Goal: Navigation & Orientation: Understand site structure

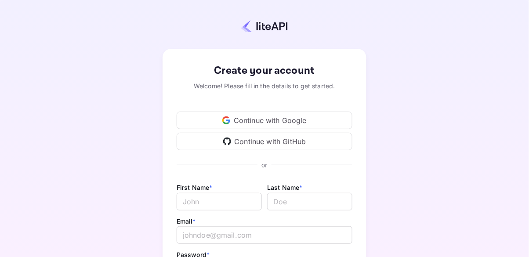
click at [304, 118] on div "Continue with Google" at bounding box center [265, 121] width 176 height 18
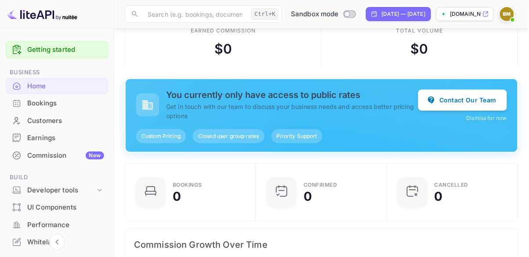
scroll to position [22, 0]
click at [158, 133] on span "Custom Pricing" at bounding box center [161, 136] width 50 height 8
click at [382, 157] on div "Bookings 0 Confirmed 0 CANCELLED 0" at bounding box center [318, 188] width 401 height 65
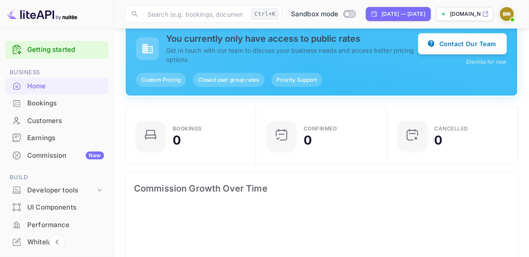
scroll to position [0, 0]
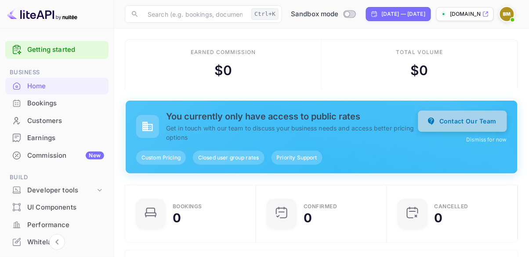
click at [468, 118] on button "Contact Our Team" at bounding box center [462, 121] width 89 height 21
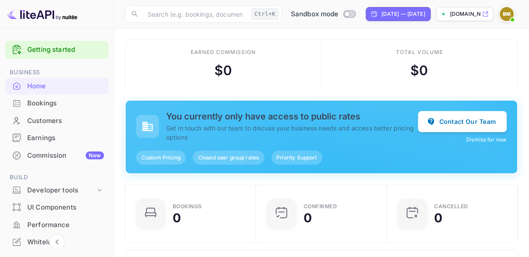
click at [495, 140] on button "Dismiss for now" at bounding box center [487, 140] width 40 height 8
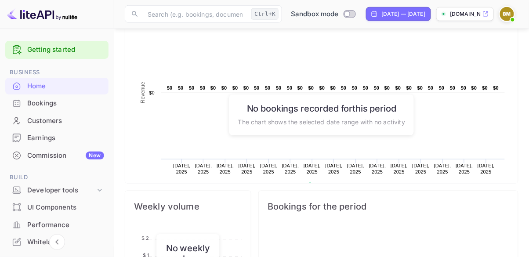
scroll to position [164, 0]
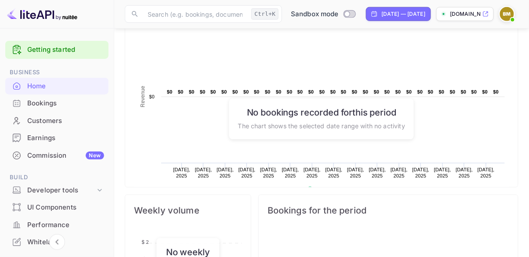
click at [45, 46] on link "Getting started" at bounding box center [65, 50] width 77 height 10
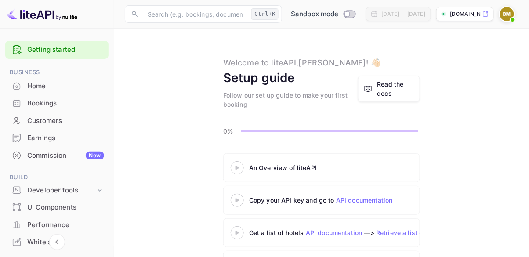
click at [398, 87] on div "Read the docs" at bounding box center [396, 89] width 37 height 18
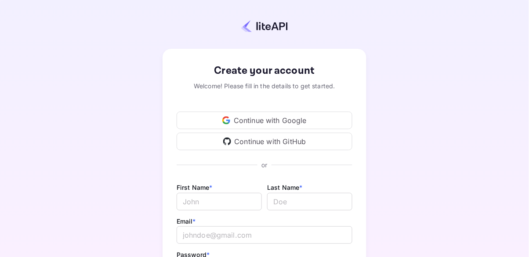
click at [202, 118] on div "Continue with Google" at bounding box center [265, 121] width 176 height 18
click at [312, 120] on div "Continue with Google" at bounding box center [265, 121] width 176 height 18
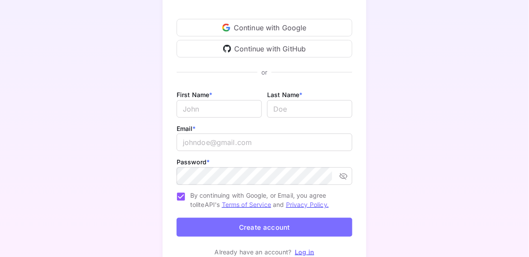
scroll to position [93, 0]
click at [311, 251] on link "Log in" at bounding box center [304, 251] width 19 height 7
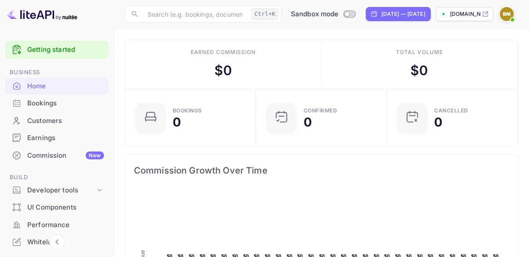
click at [28, 105] on div "Bookings" at bounding box center [65, 103] width 77 height 10
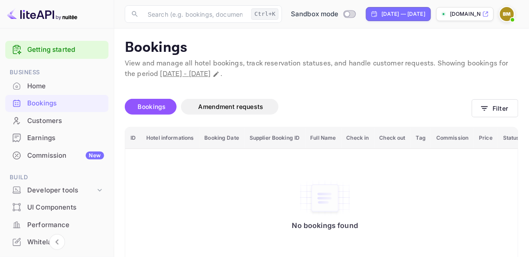
scroll to position [0, 8]
click at [40, 123] on div "Customers" at bounding box center [65, 121] width 77 height 10
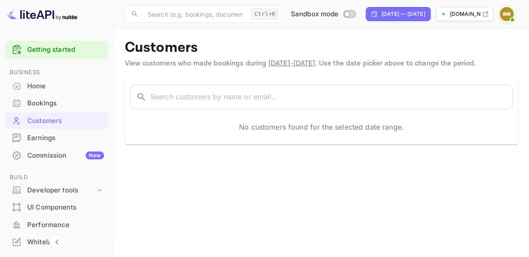
click at [41, 139] on div "Earnings" at bounding box center [65, 138] width 77 height 10
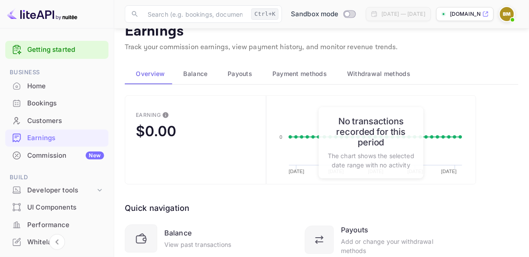
scroll to position [44, 0]
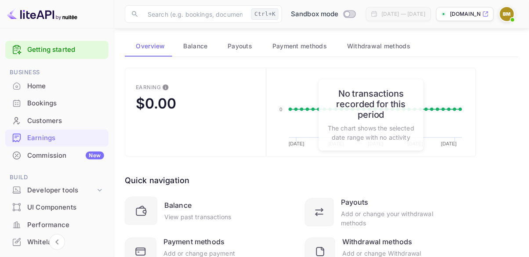
click at [53, 161] on div "Commission New" at bounding box center [56, 155] width 103 height 17
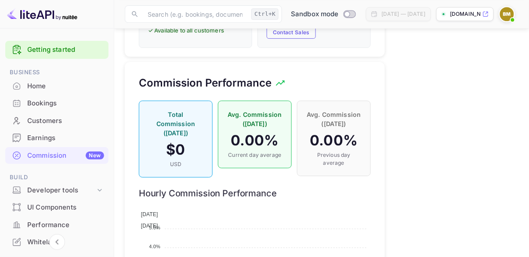
scroll to position [691, 0]
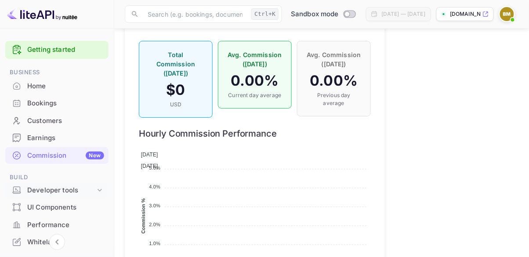
click at [76, 192] on div "Developer tools" at bounding box center [61, 190] width 68 height 10
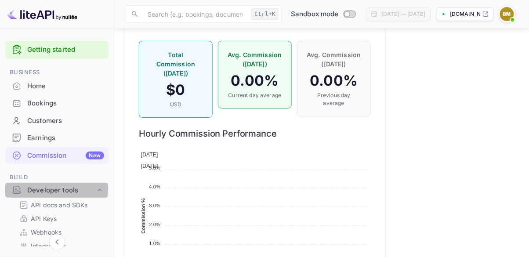
click at [45, 189] on div "Developer tools" at bounding box center [61, 190] width 68 height 10
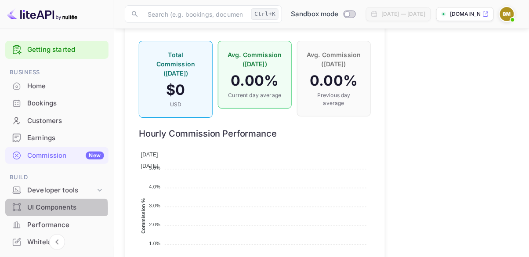
click at [46, 208] on div "UI Components" at bounding box center [65, 208] width 77 height 10
